Goal: Find specific page/section: Find specific page/section

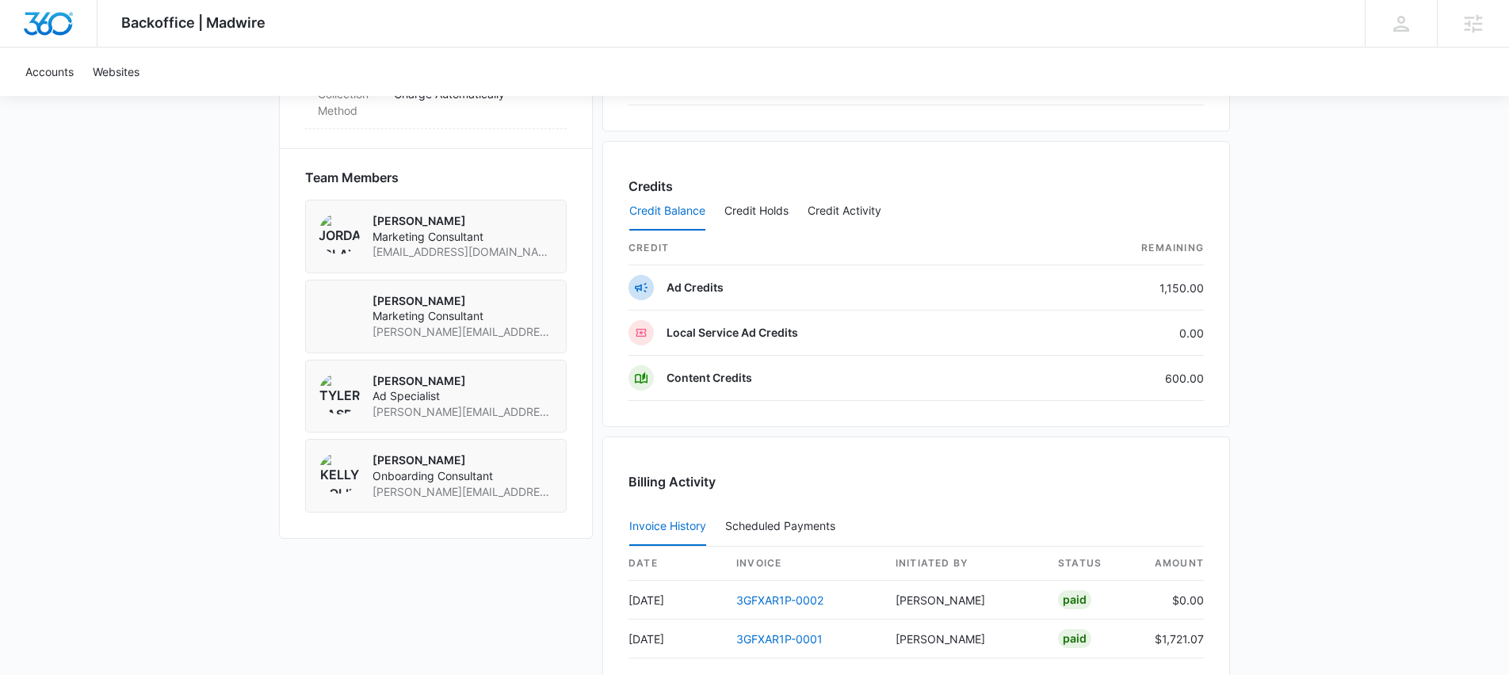
scroll to position [1114, 0]
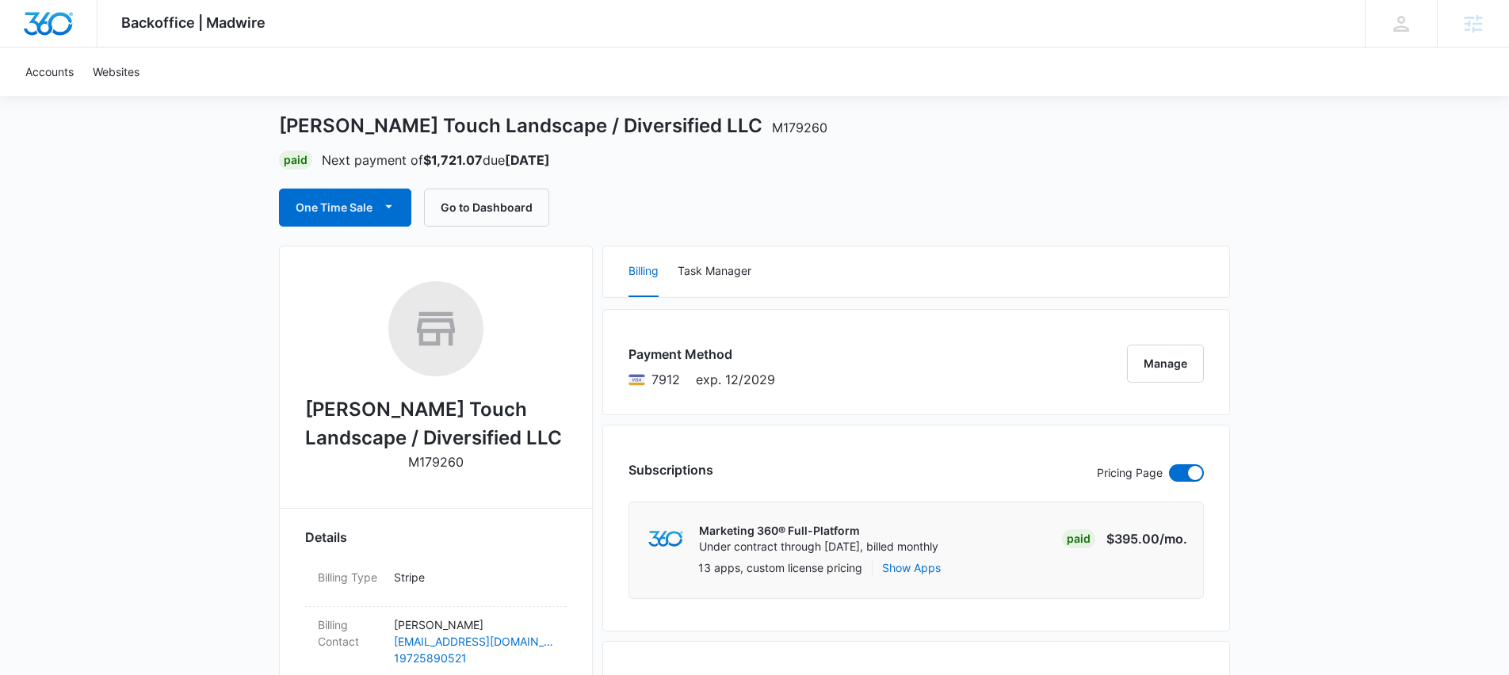
scroll to position [88, 0]
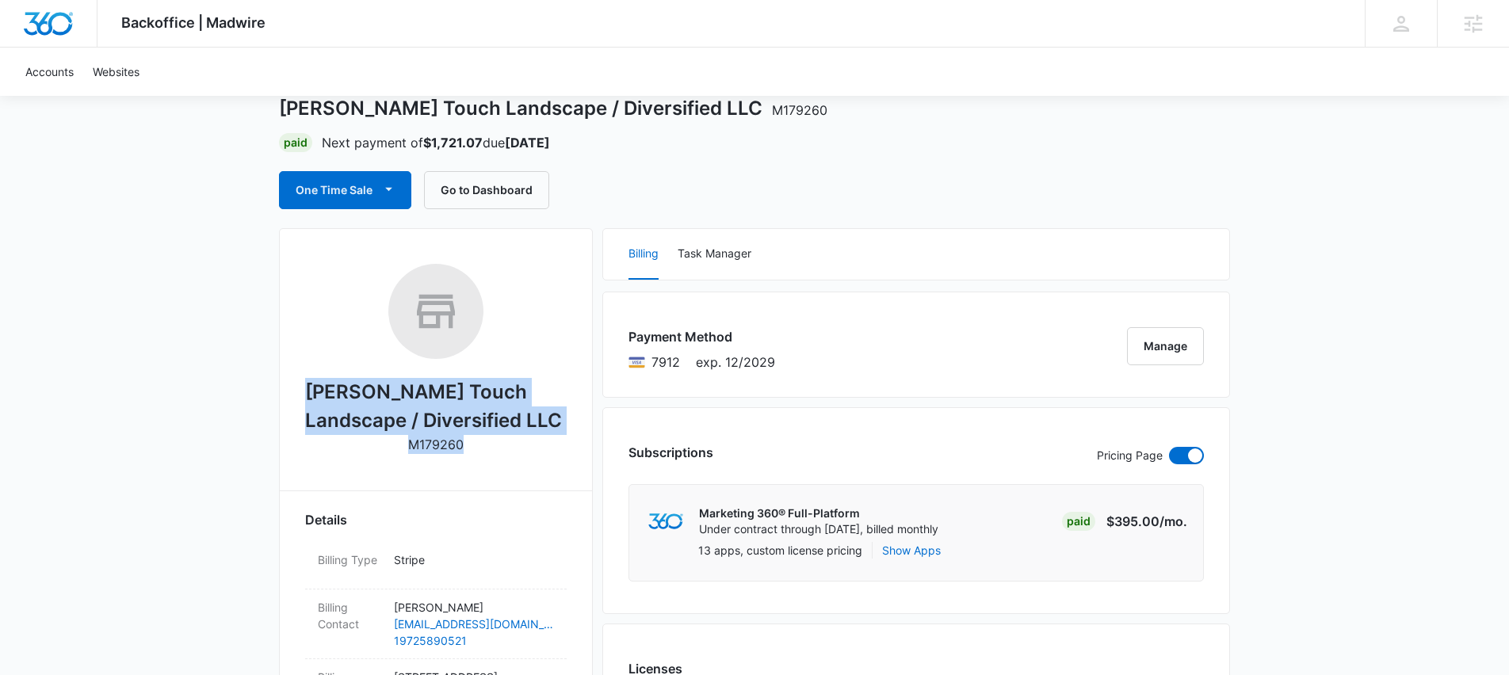
drag, startPoint x: 296, startPoint y: 391, endPoint x: 472, endPoint y: 449, distance: 185.2
copy div "Edens Touch Landscape / Diversified LLC M179260"
